Goal: Browse casually

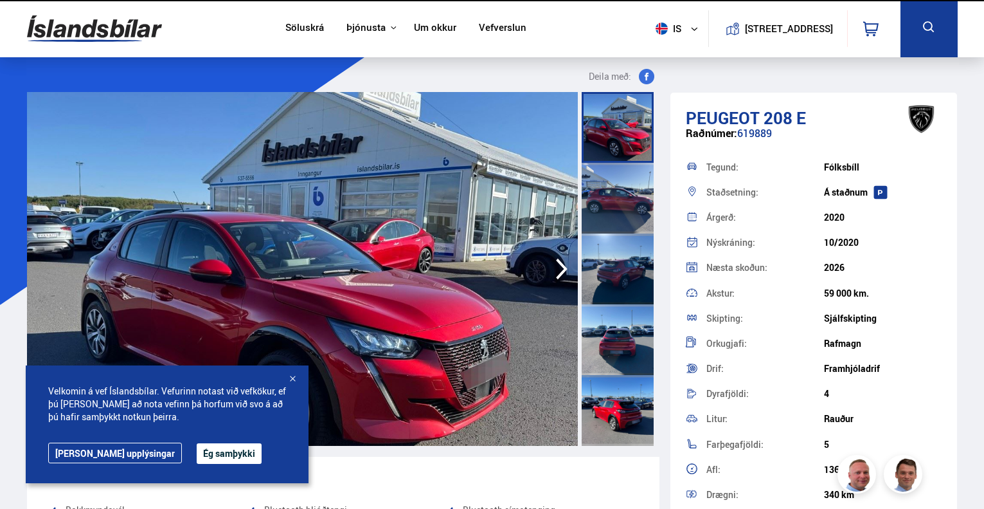
click at [197, 462] on button "Ég samþykki" at bounding box center [229, 453] width 65 height 21
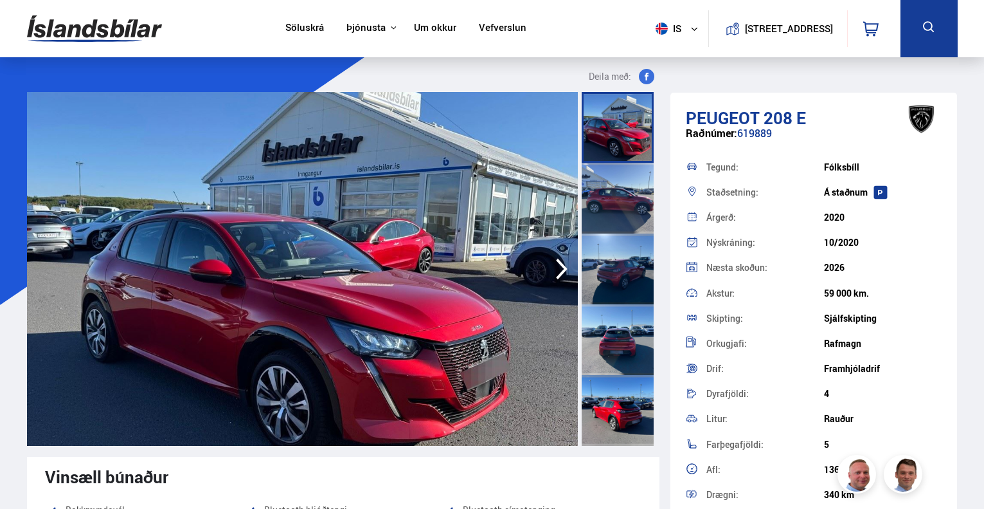
click at [191, 376] on img at bounding box center [302, 269] width 551 height 354
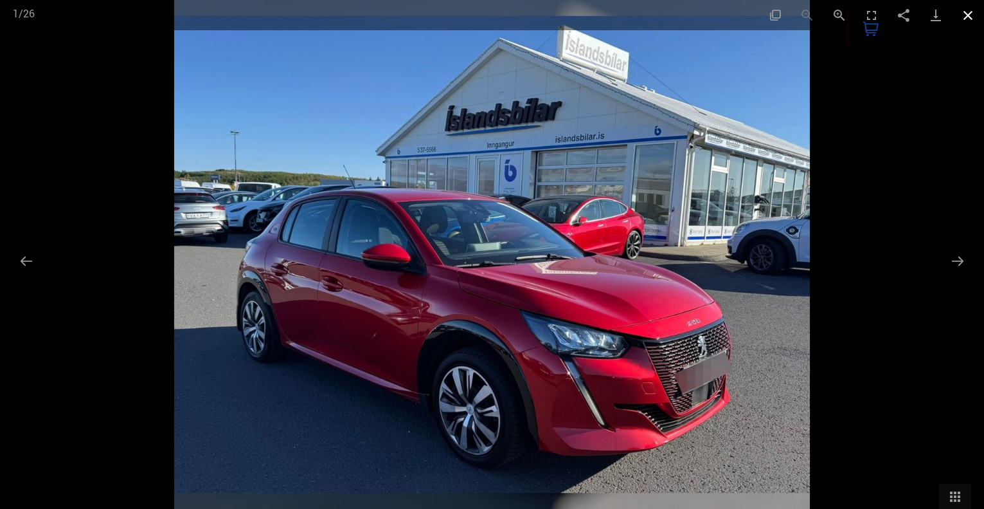
click at [970, 14] on button "Close gallery" at bounding box center [968, 15] width 32 height 30
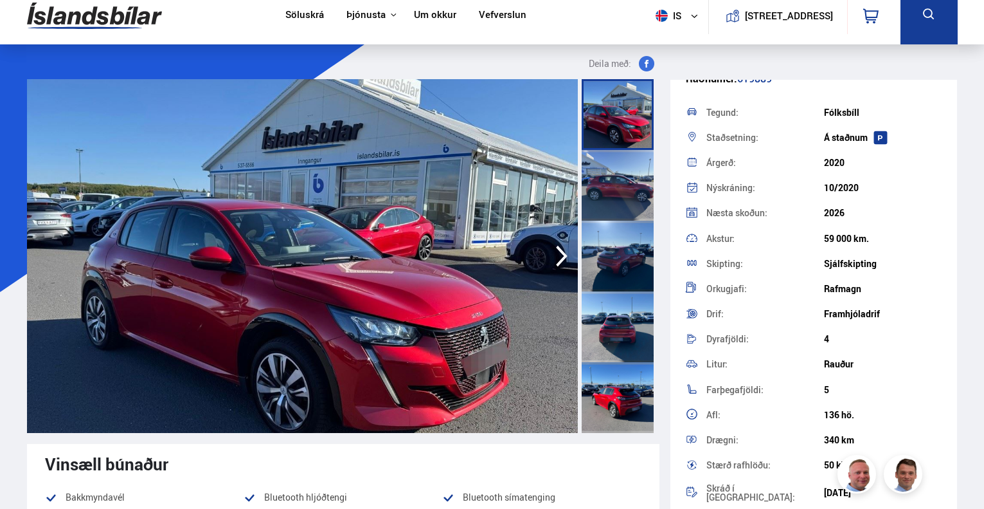
scroll to position [12, 0]
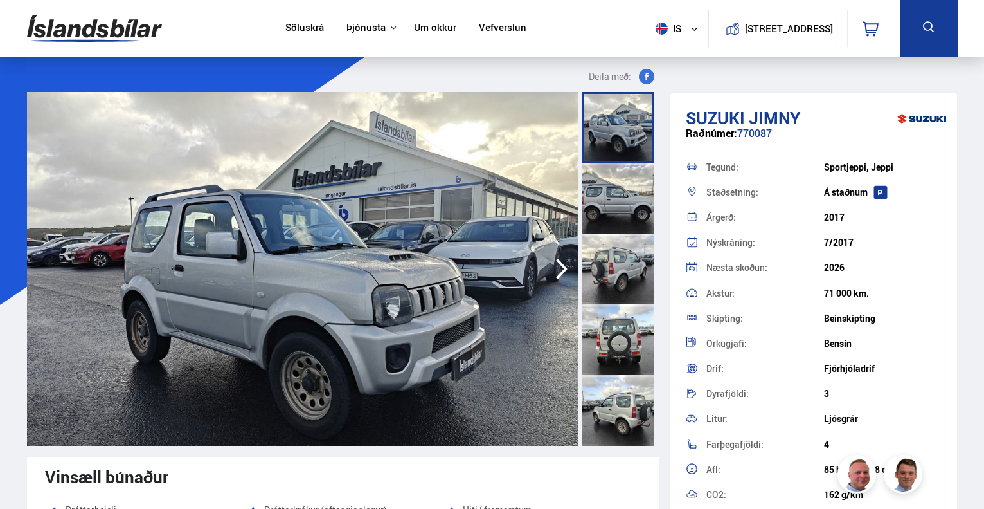
click at [563, 272] on icon "button" at bounding box center [562, 268] width 12 height 21
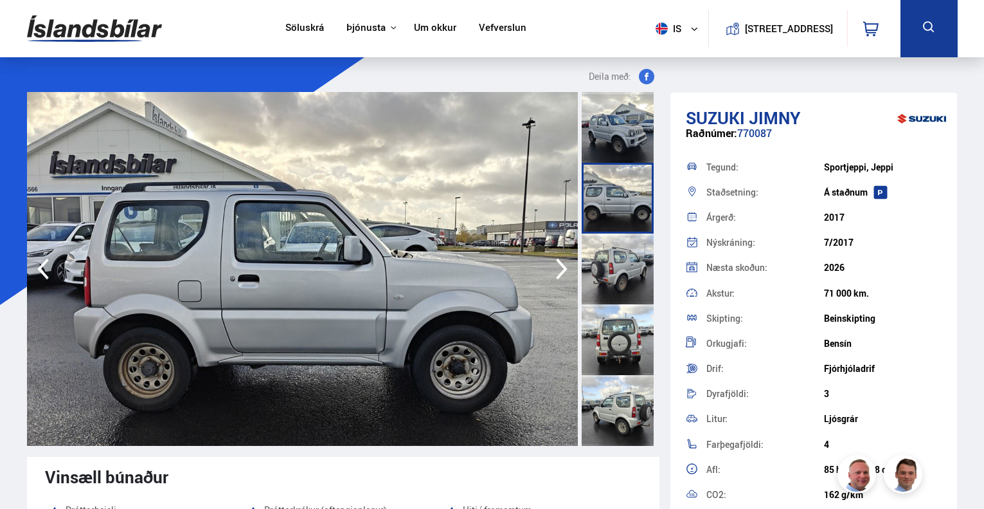
click at [563, 272] on icon "button" at bounding box center [562, 268] width 12 height 21
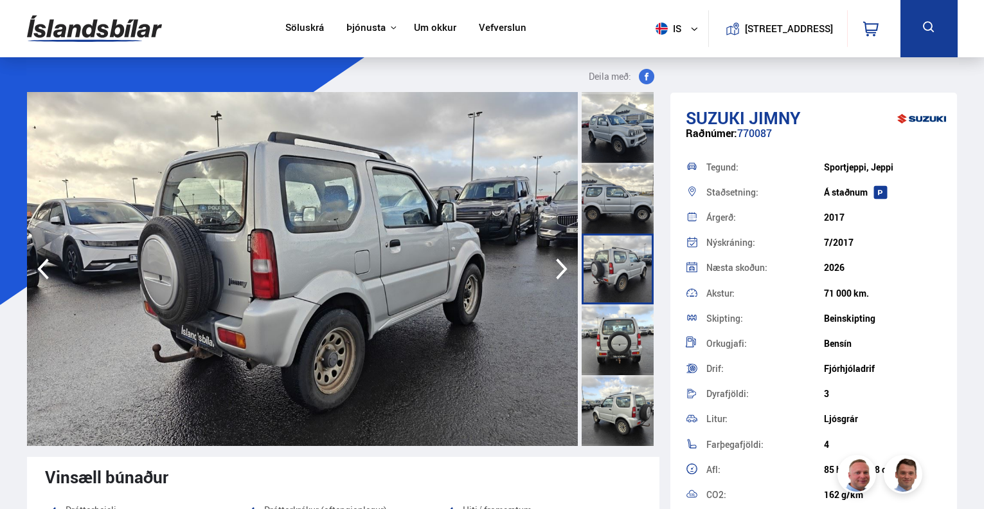
click at [563, 272] on icon "button" at bounding box center [562, 268] width 12 height 21
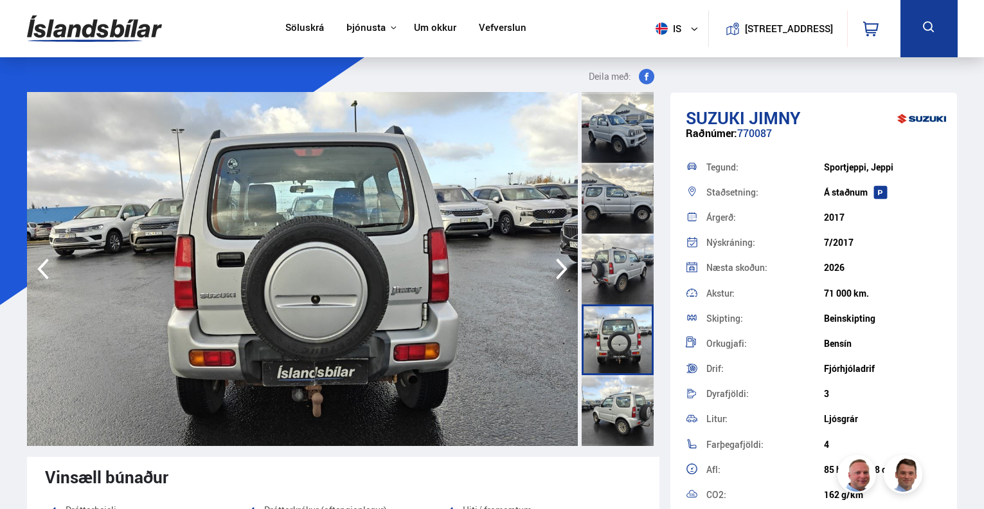
click at [563, 272] on icon "button" at bounding box center [562, 268] width 12 height 21
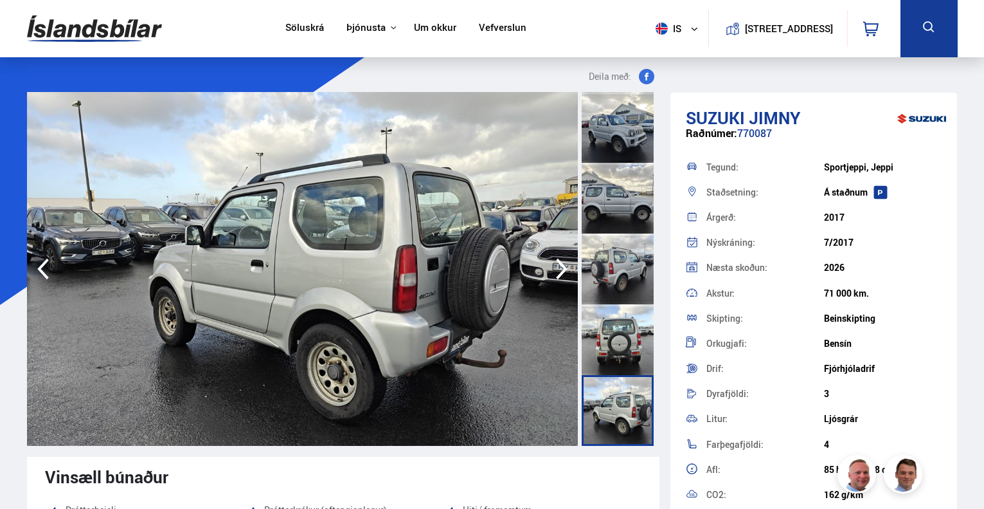
click at [612, 139] on div at bounding box center [618, 127] width 72 height 71
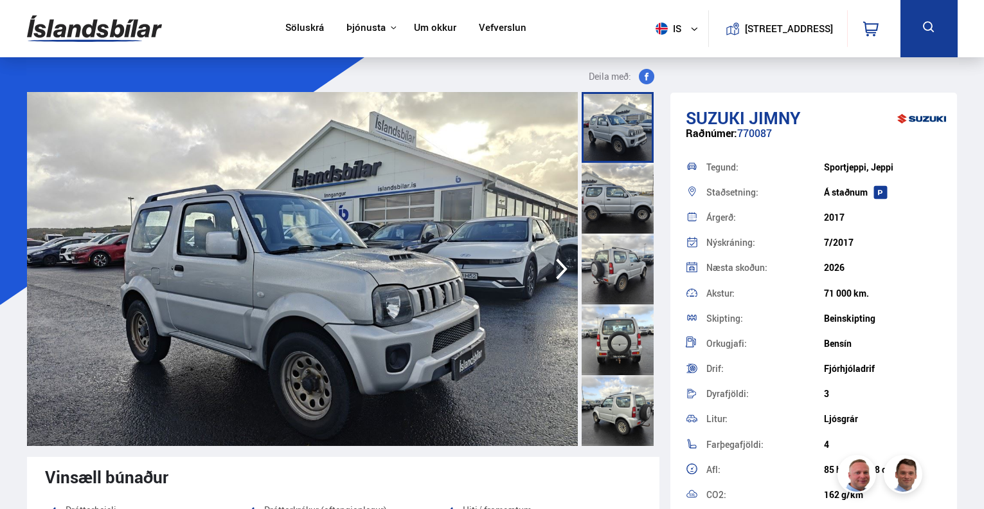
click at [557, 273] on icon "button" at bounding box center [562, 268] width 26 height 31
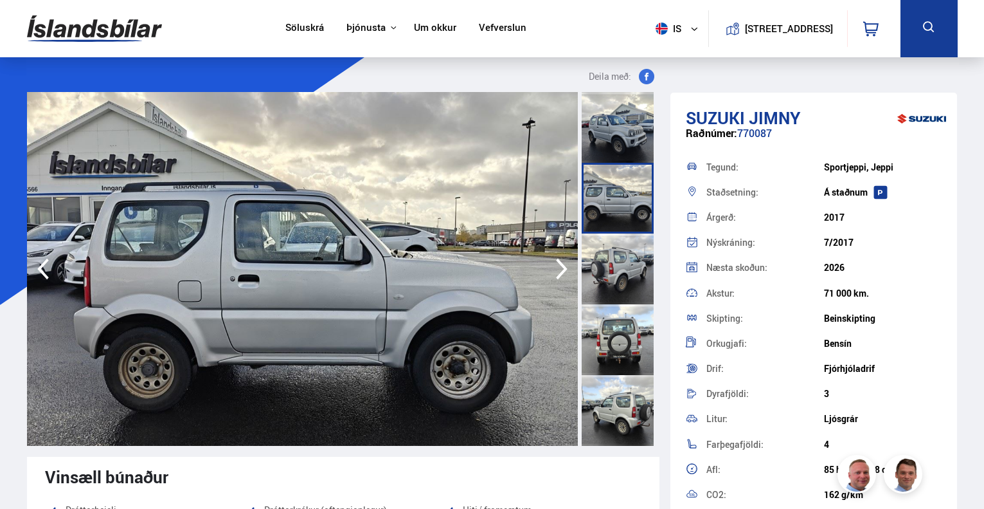
click at [557, 273] on icon "button" at bounding box center [562, 268] width 26 height 31
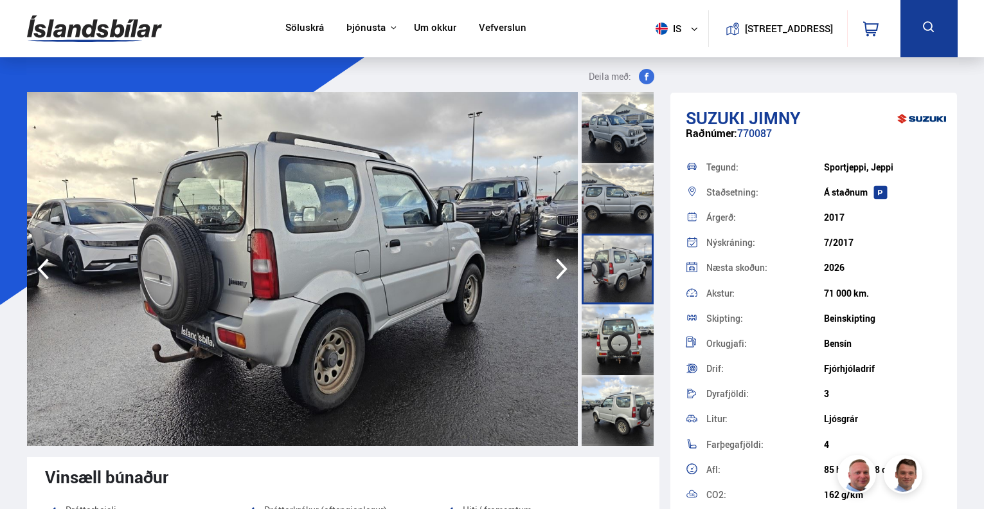
click at [557, 273] on icon "button" at bounding box center [562, 268] width 26 height 31
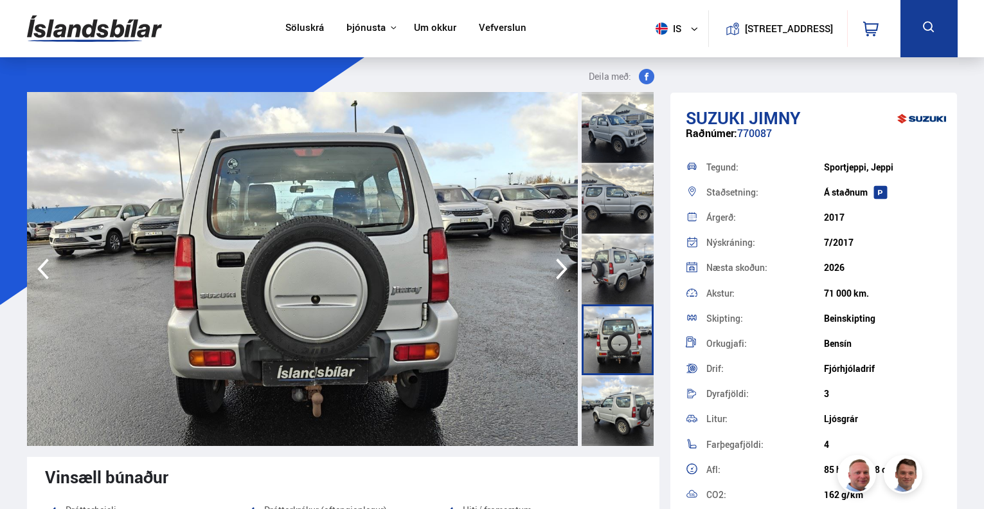
click at [557, 273] on icon "button" at bounding box center [562, 268] width 26 height 31
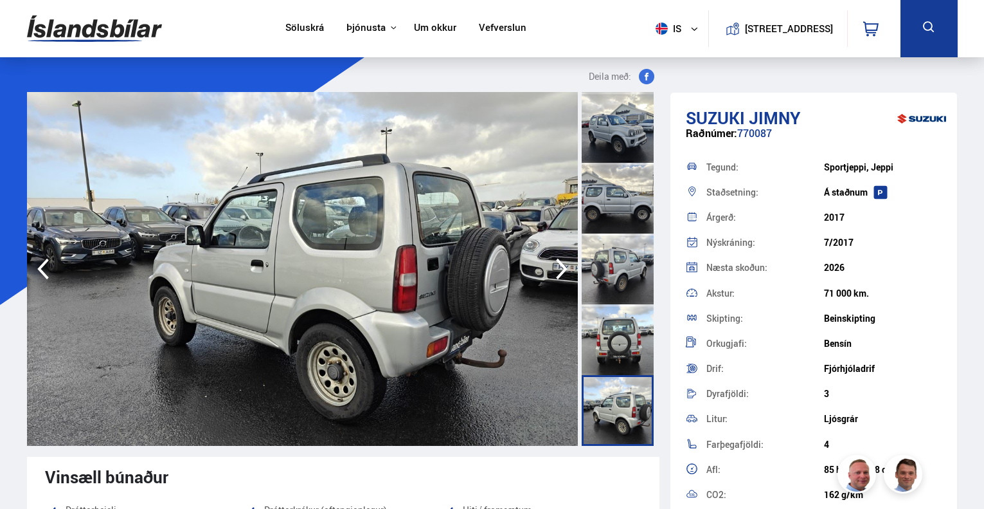
click at [557, 273] on icon "button" at bounding box center [562, 268] width 26 height 31
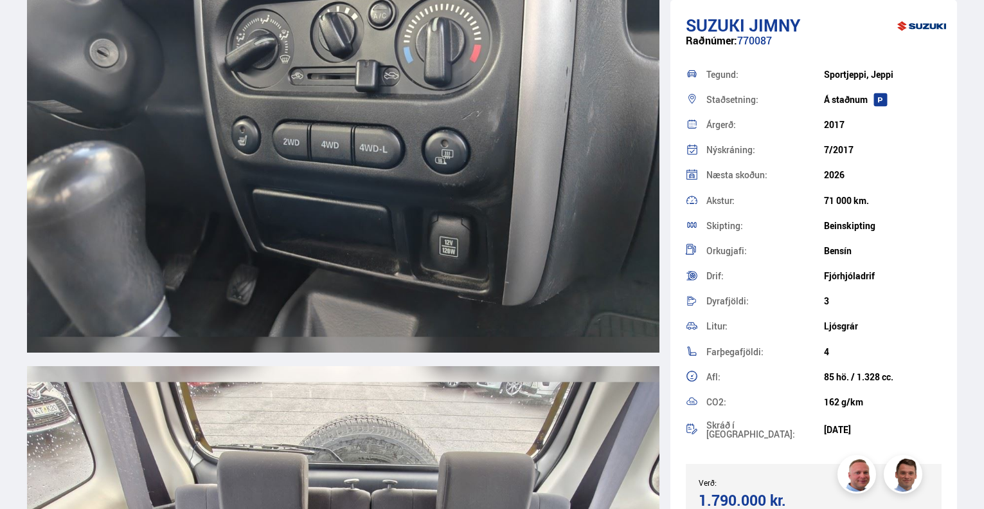
scroll to position [9433, 0]
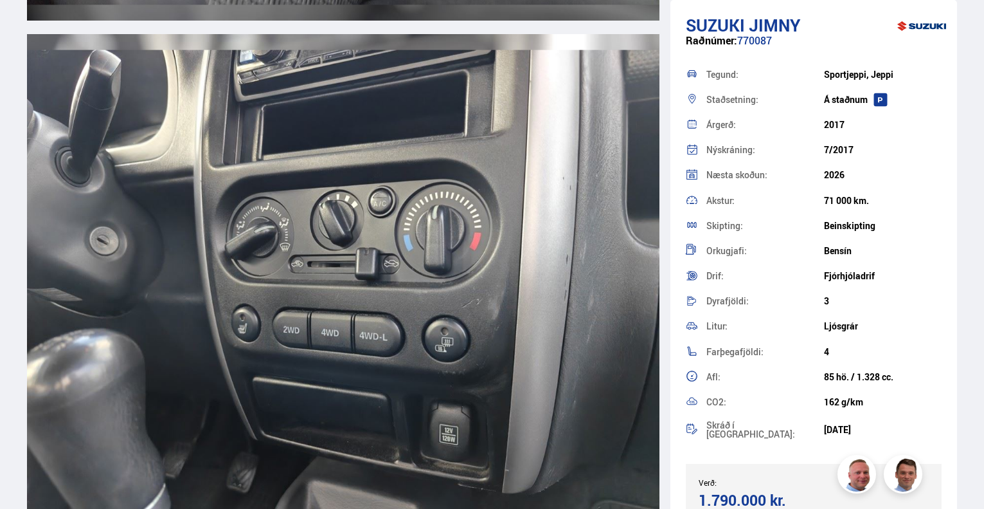
click at [255, 323] on img at bounding box center [343, 287] width 633 height 506
